Goal: Information Seeking & Learning: Learn about a topic

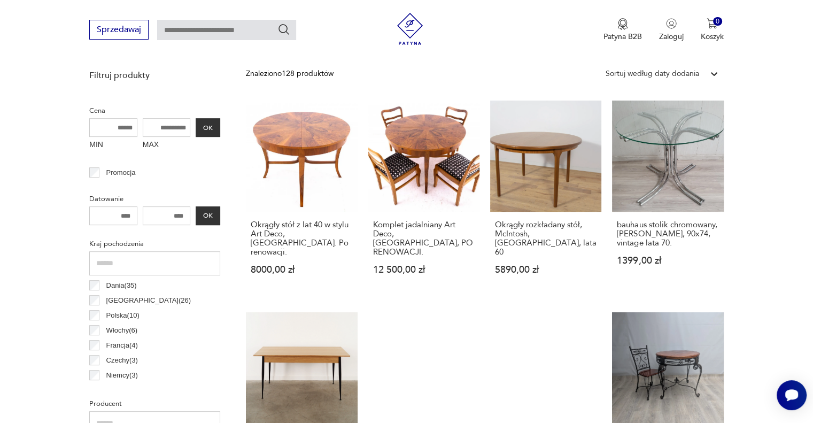
scroll to position [390, 0]
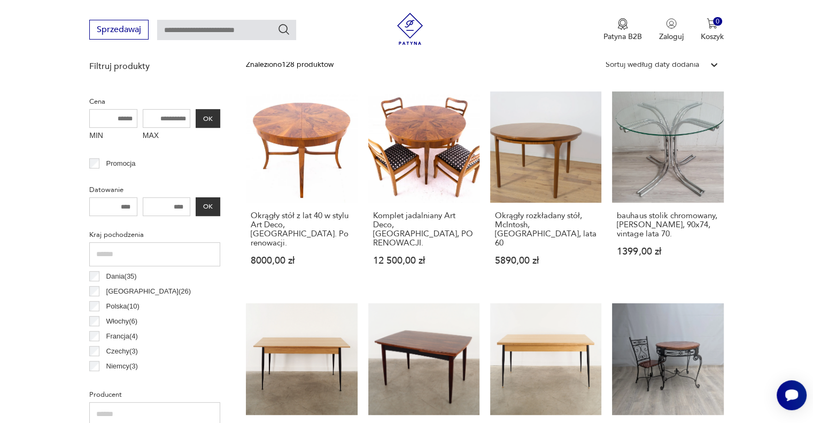
click at [154, 117] on input "MAX" at bounding box center [167, 118] width 48 height 19
type input "****"
click at [207, 116] on button "OK" at bounding box center [208, 118] width 25 height 19
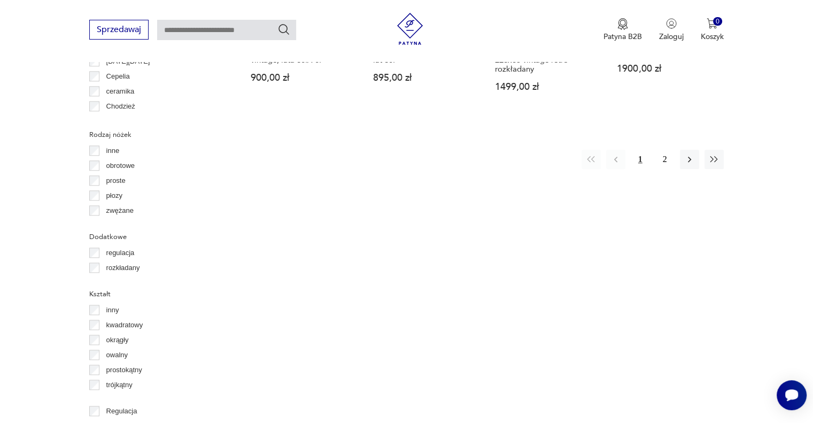
scroll to position [1225, 0]
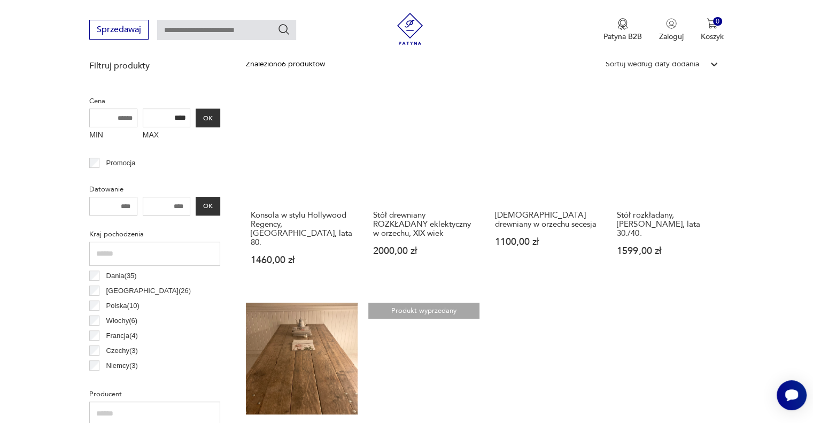
scroll to position [444, 0]
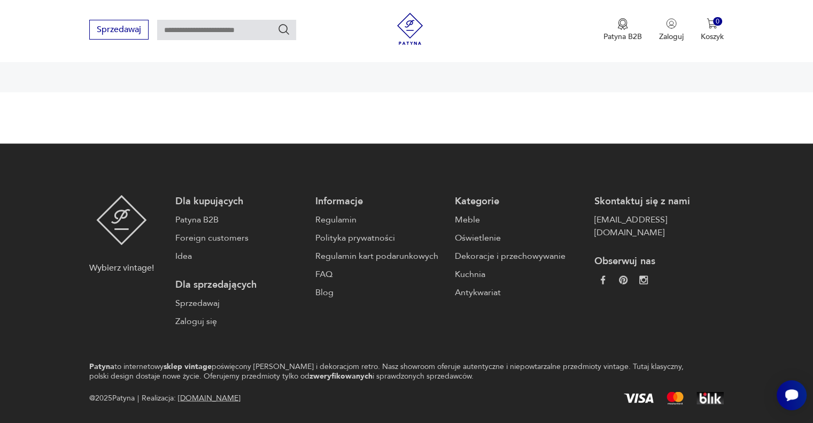
scroll to position [2110, 0]
